Goal: Transaction & Acquisition: Book appointment/travel/reservation

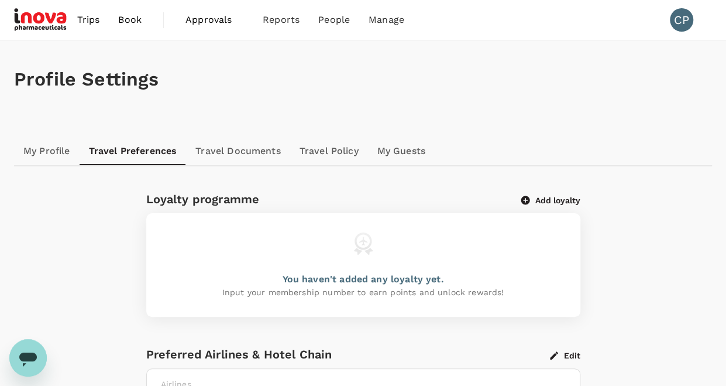
click at [87, 23] on span "Trips" at bounding box center [88, 20] width 23 height 14
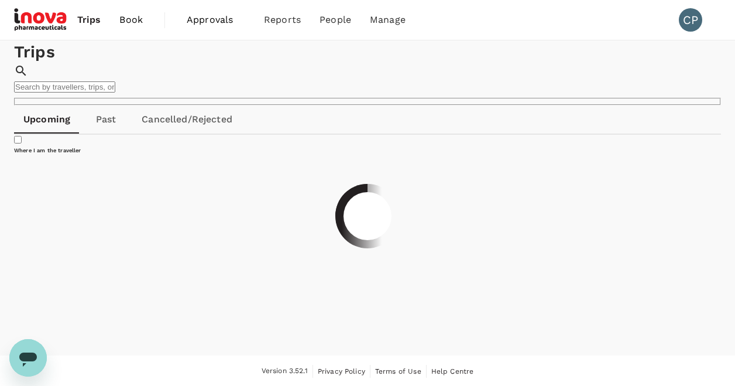
click at [130, 20] on span "Book" at bounding box center [130, 20] width 23 height 14
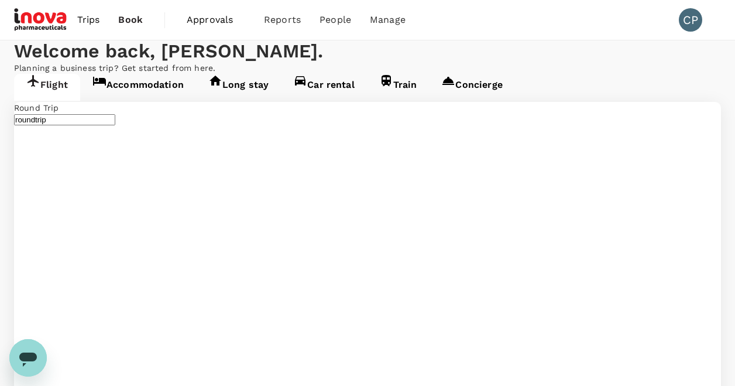
type input "Zurich (ZRH)"
type input "[GEOGRAPHIC_DATA] (SKP)"
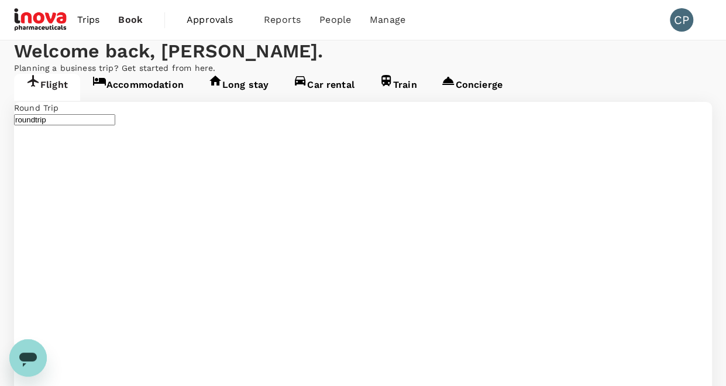
type input "Zurich (ZRH)"
type input "[GEOGRAPHIC_DATA] (SKP)"
